Goal: Task Accomplishment & Management: Use online tool/utility

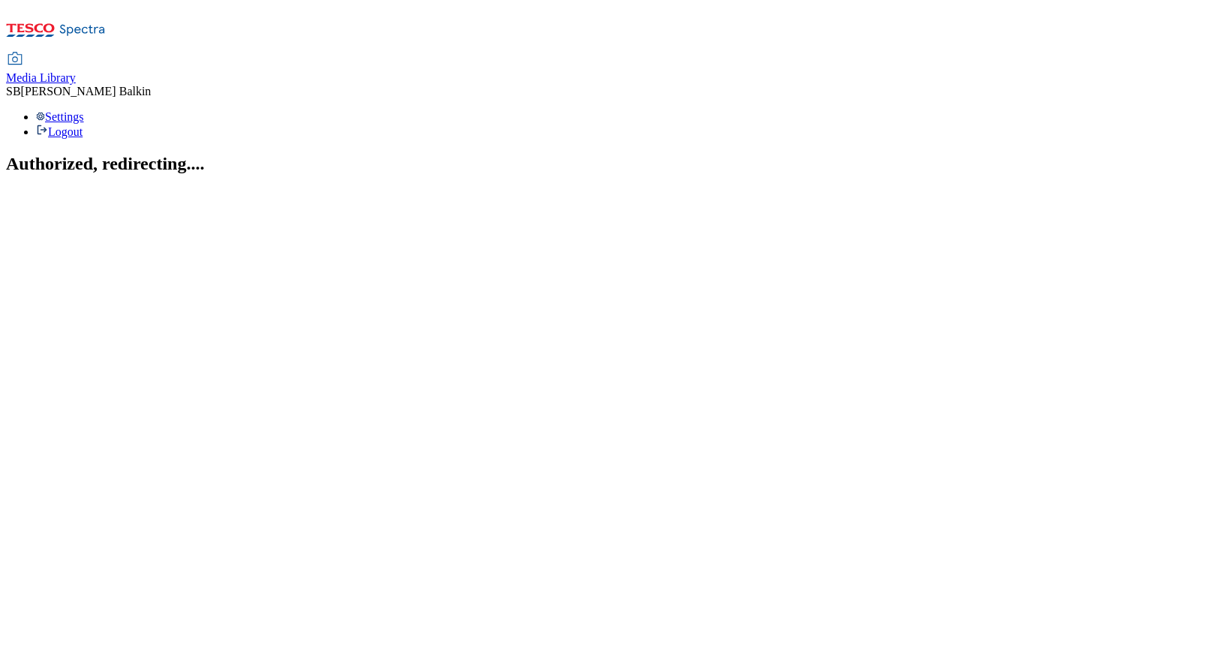
click at [76, 71] on span "Media Library" at bounding box center [41, 77] width 70 height 13
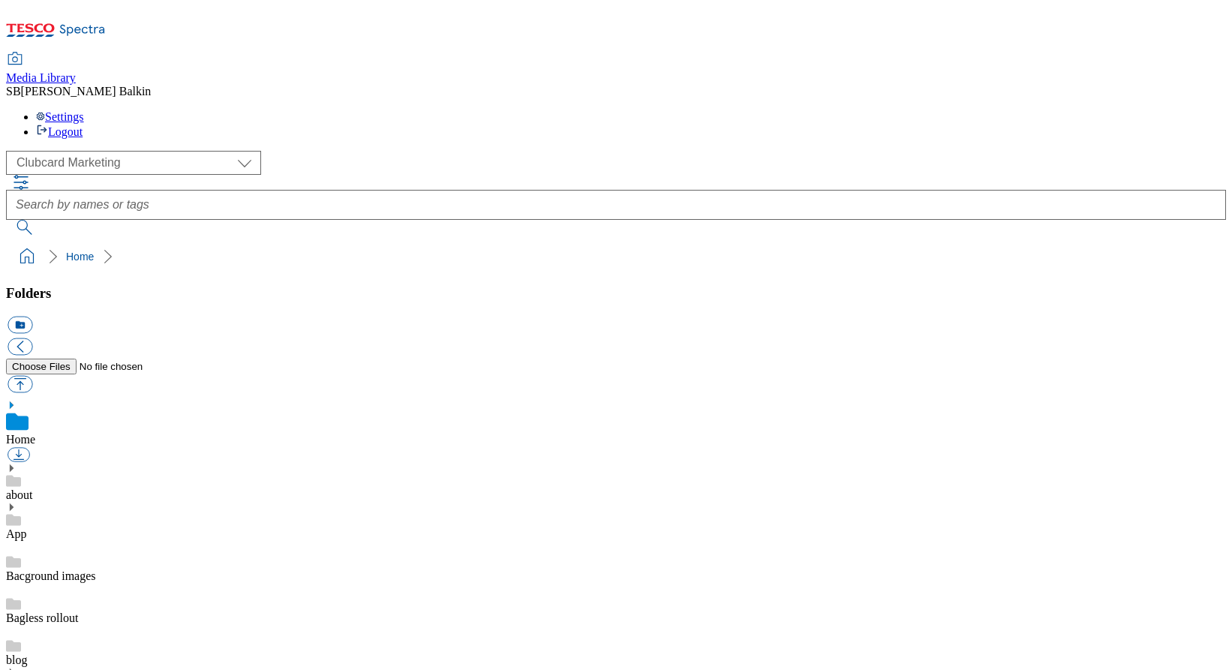
scroll to position [1, 0]
click at [85, 151] on select "Clubcard Marketing Dotcom UK FnF Stores GHS Marketing UK GHS Product UK GHS ROI…" at bounding box center [133, 163] width 255 height 24
select select "flare-ghs-mktg"
click at [11, 151] on select "Clubcard Marketing Dotcom UK FnF Stores GHS Marketing UK GHS Product UK GHS ROI…" at bounding box center [133, 163] width 255 height 24
click at [14, 663] on use at bounding box center [12, 667] width 4 height 8
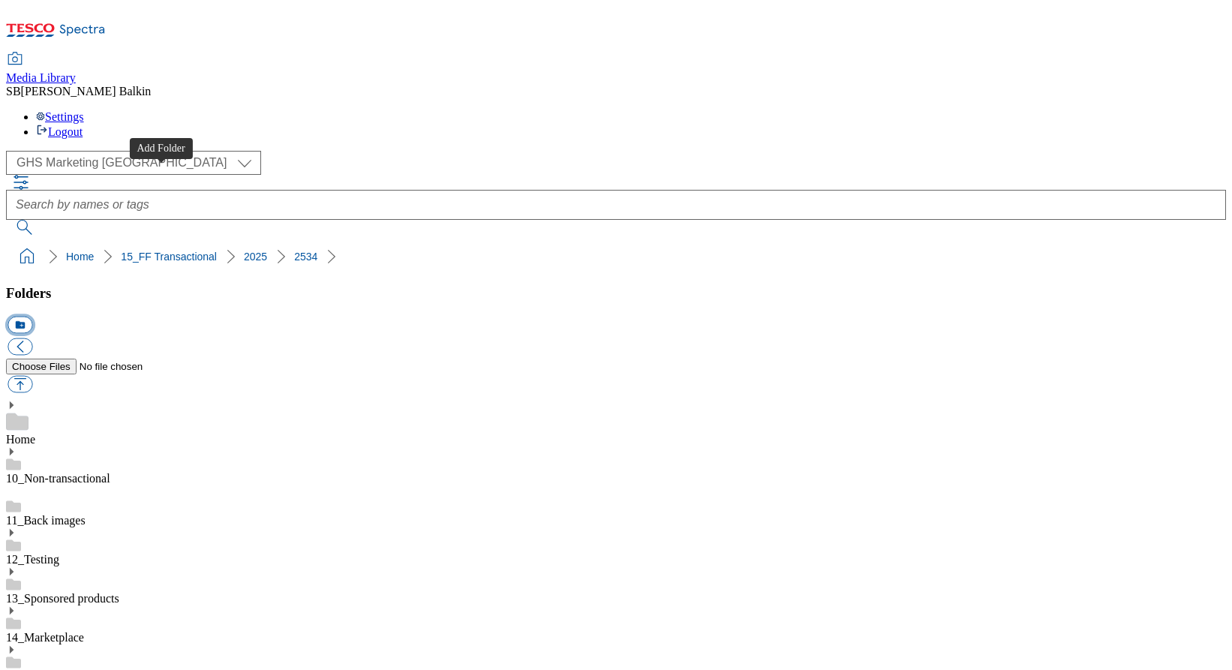
click at [32, 317] on button "icon_new_folder" at bounding box center [20, 325] width 25 height 17
type input "Cosy Shop BL"
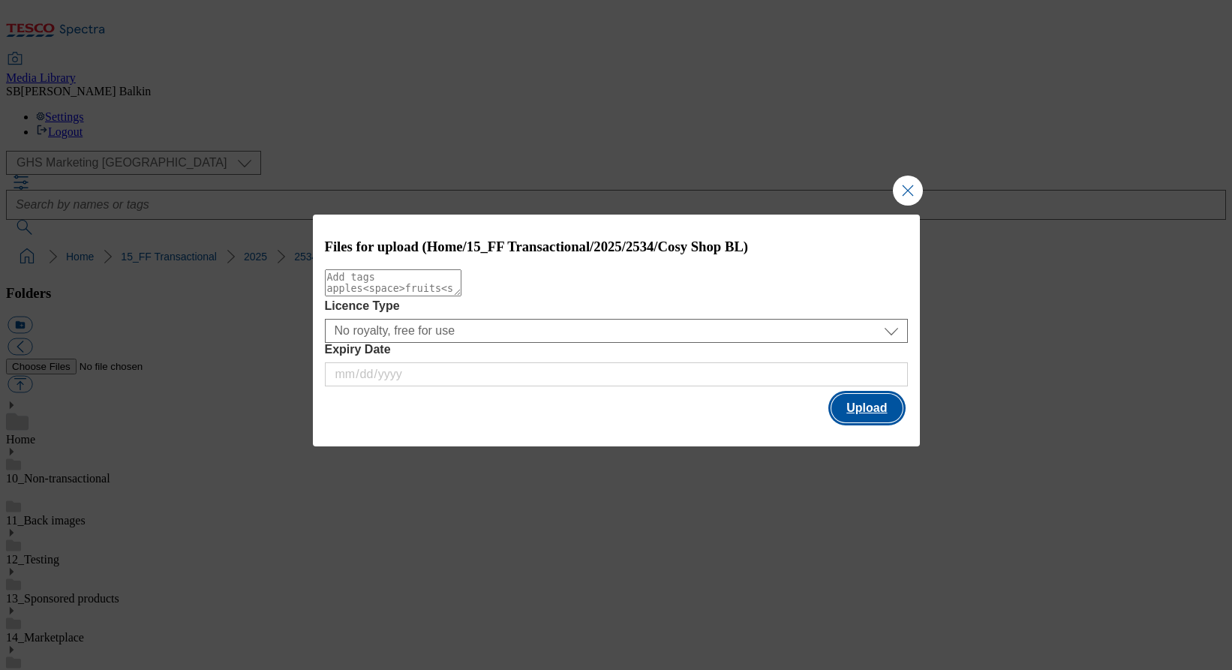
click at [853, 412] on button "Upload" at bounding box center [867, 408] width 71 height 29
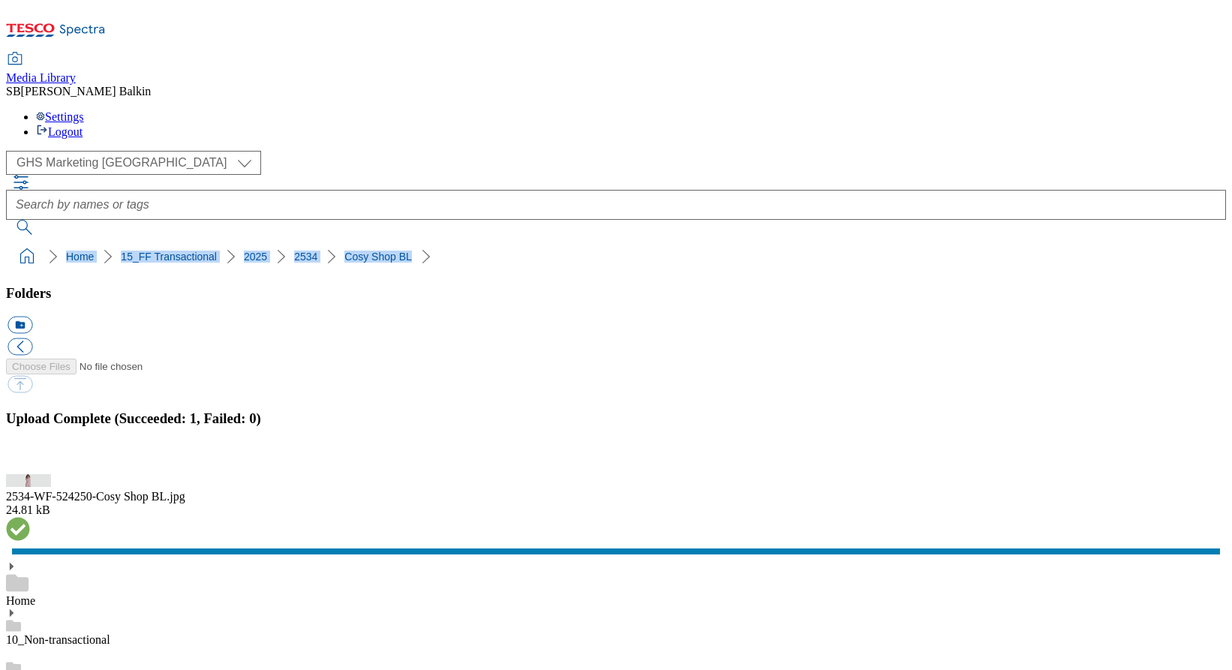
drag, startPoint x: 5, startPoint y: 143, endPoint x: 342, endPoint y: 152, distance: 336.4
click at [342, 242] on nav "Home 15_FF Transactional 2025 2534 Cosy Shop BL" at bounding box center [616, 256] width 1220 height 29
copy ol "Home 15_FF Transactional 2025 2534 Cosy Shop BL"
click at [456, 242] on ol "Home 15_FF Transactional 2025 2534 Cosy Shop BL" at bounding box center [620, 256] width 1211 height 29
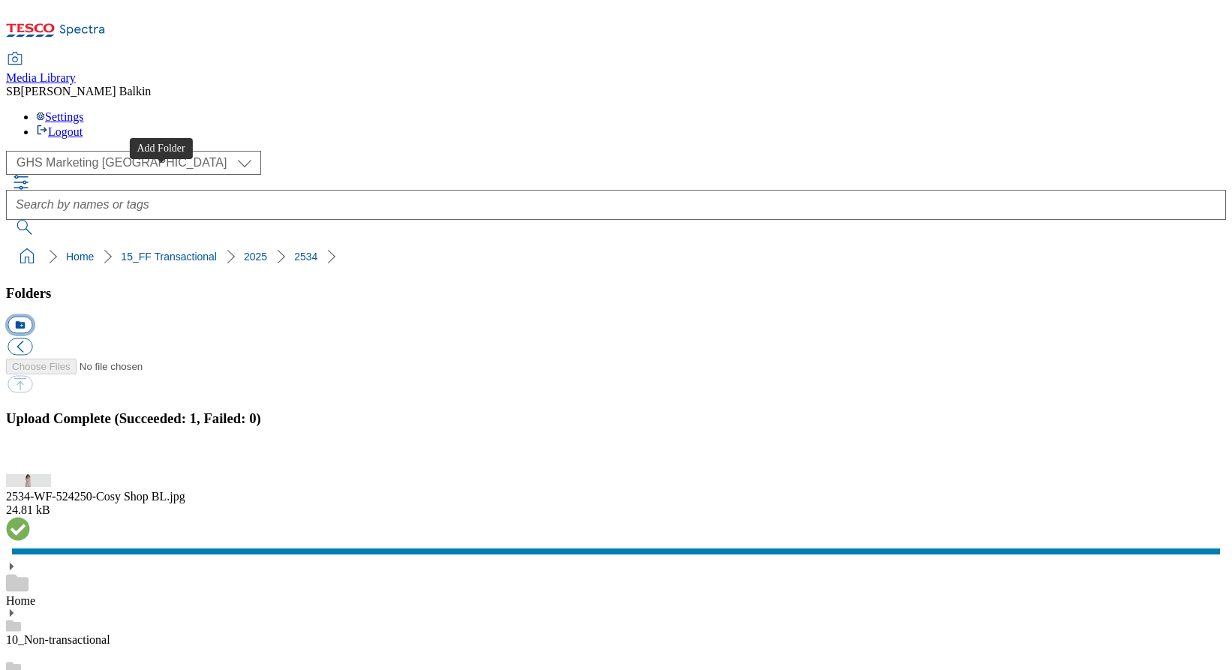
click at [32, 317] on button "icon_new_folder" at bounding box center [20, 325] width 25 height 17
type input "Premium BL"
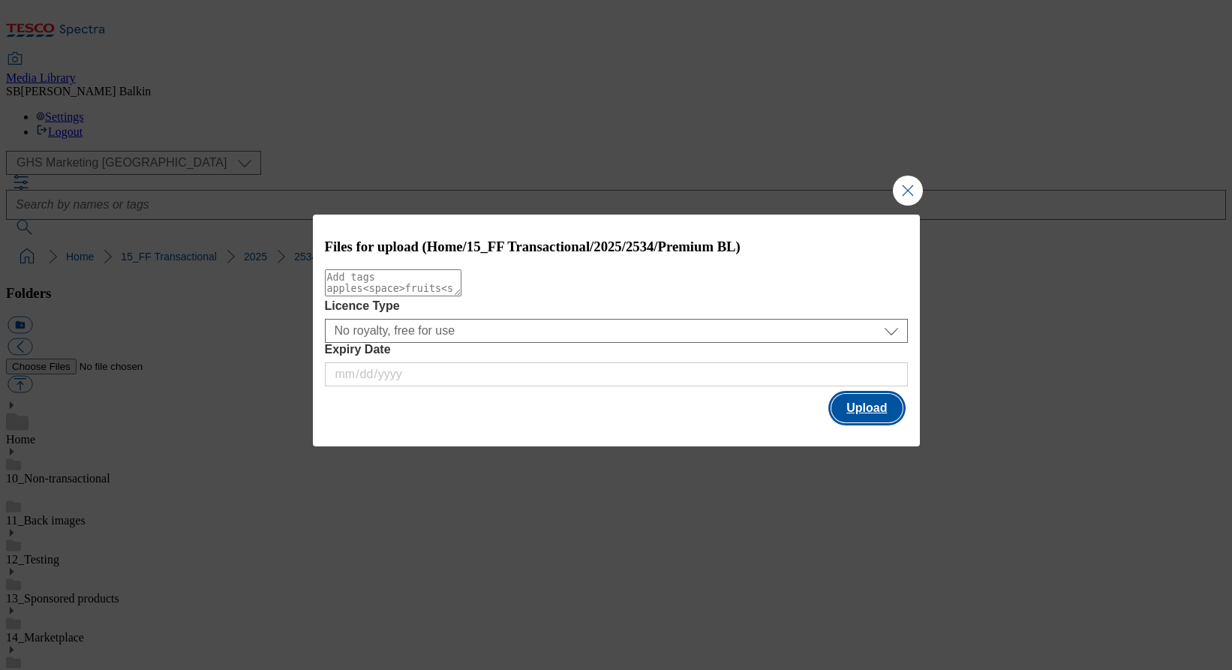
click at [855, 418] on button "Upload" at bounding box center [867, 408] width 71 height 29
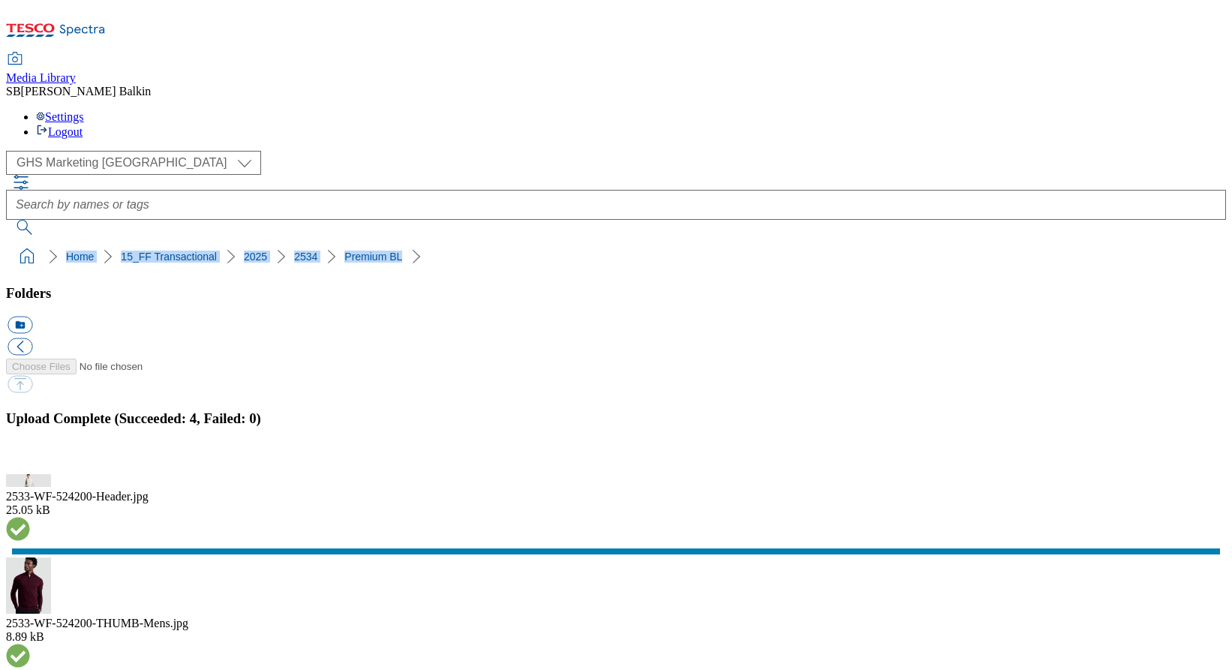
drag, startPoint x: 5, startPoint y: 140, endPoint x: 327, endPoint y: 155, distance: 322.3
click at [327, 155] on div "( optional ) Clubcard Marketing Dotcom UK FnF Stores GHS Marketing UK GHS Produ…" at bounding box center [616, 211] width 1220 height 120
copy ol "Home 15_FF Transactional 2025 2534 Premium BL"
